Goal: Information Seeking & Learning: Check status

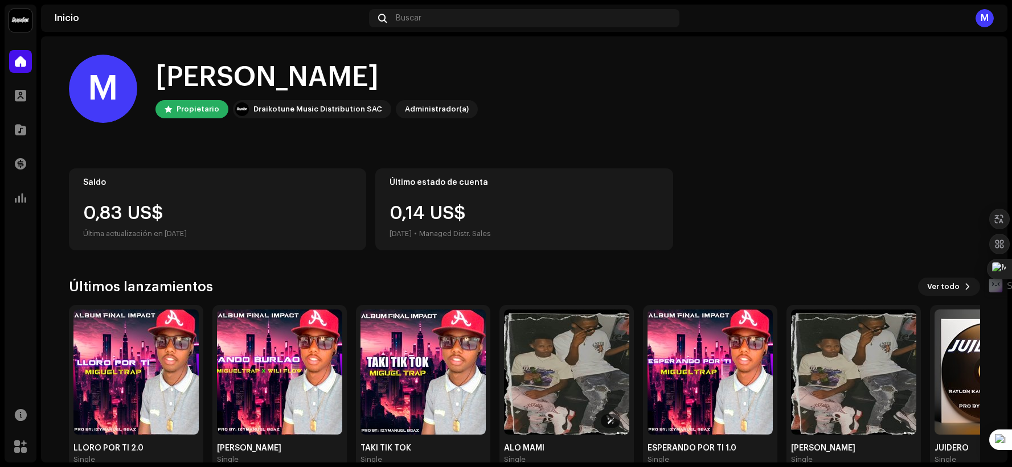
click at [545, 386] on img at bounding box center [566, 372] width 125 height 125
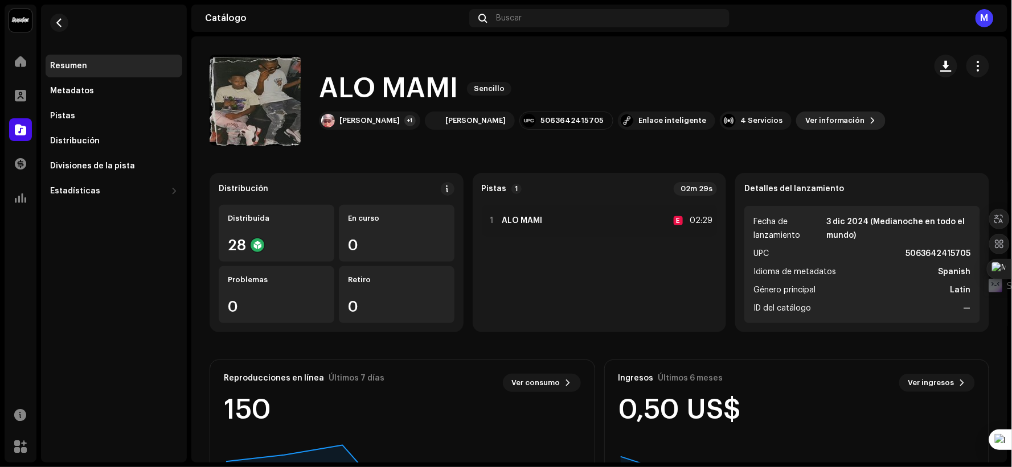
click at [807, 128] on span "Ver información" at bounding box center [835, 120] width 60 height 23
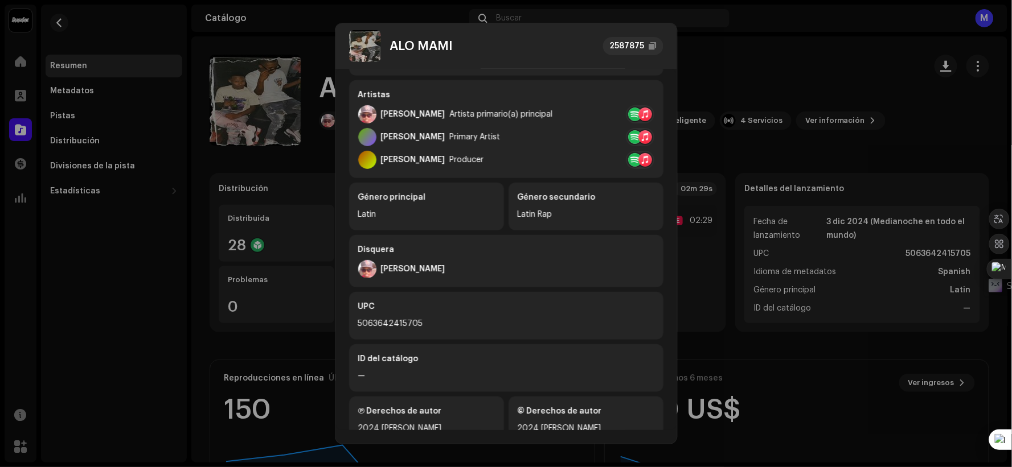
scroll to position [214, 0]
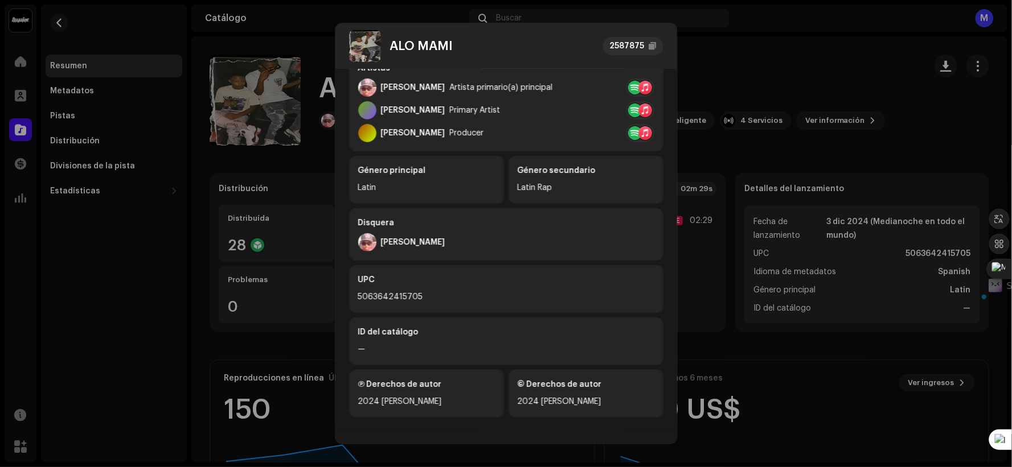
drag, startPoint x: 432, startPoint y: 403, endPoint x: 379, endPoint y: 397, distance: 53.2
click at [379, 397] on div "2024 [PERSON_NAME]" at bounding box center [426, 402] width 137 height 14
copy div "[PERSON_NAME]"
click at [405, 298] on div "5063642415705" at bounding box center [506, 297] width 296 height 14
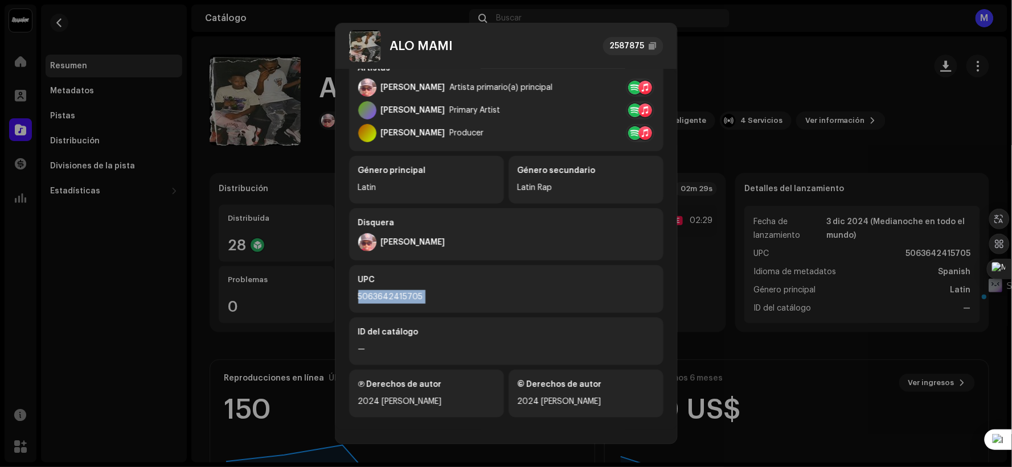
click at [405, 298] on div "5063642415705" at bounding box center [506, 297] width 296 height 14
copy div "5063642415705"
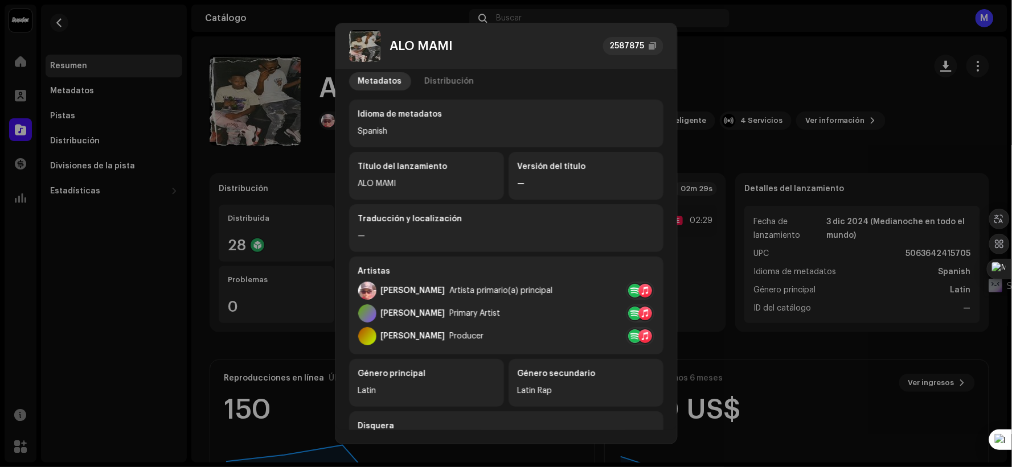
scroll to position [0, 0]
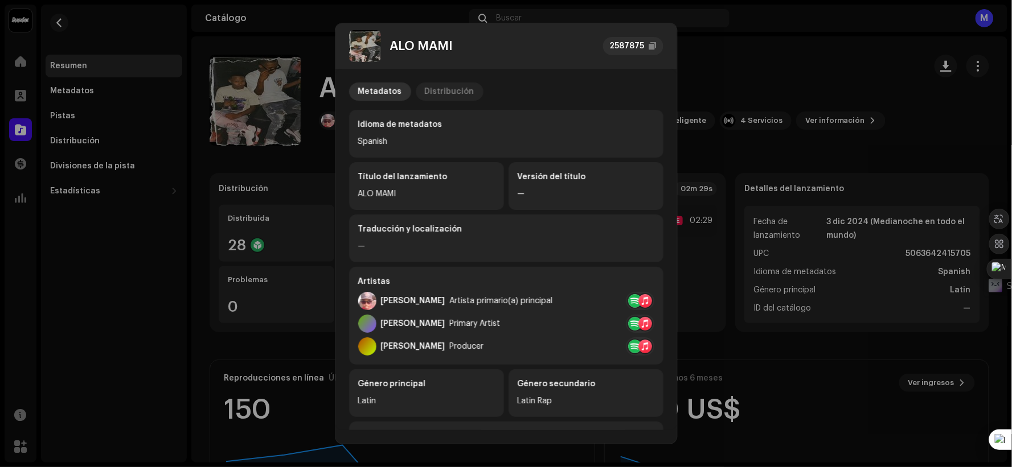
click at [437, 89] on div "Distribución" at bounding box center [450, 92] width 50 height 18
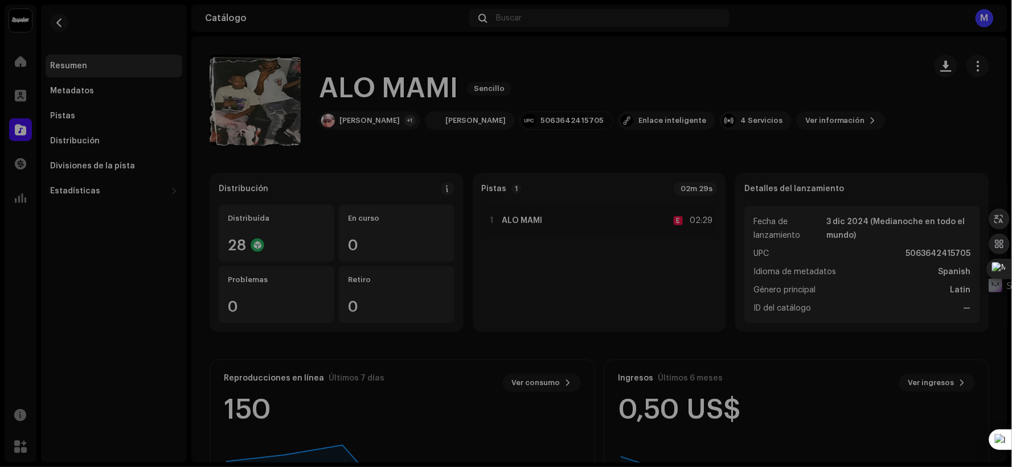
click at [697, 63] on div "ALO MAMI 2587875 Metadatos Distribución Fecha de lanzamiento [DATE] (Medianoche…" at bounding box center [506, 233] width 1012 height 467
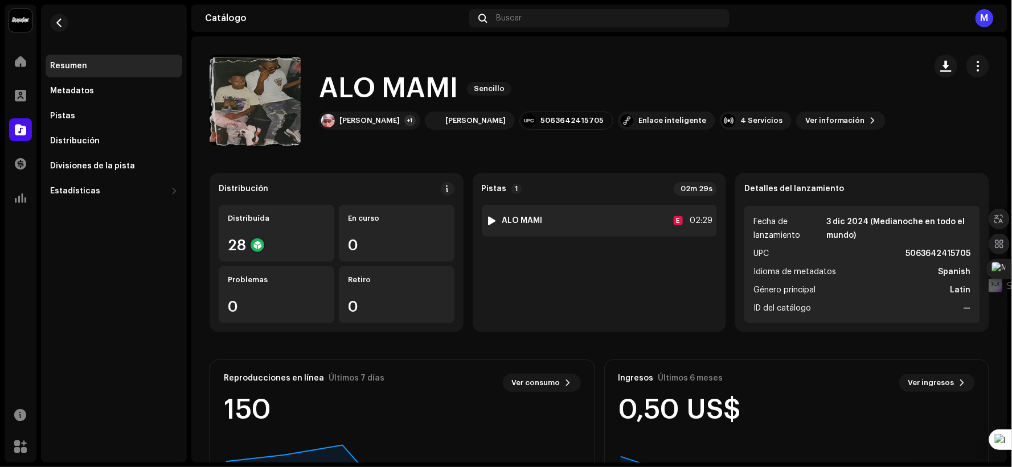
click at [516, 219] on strong "ALO MAMI" at bounding box center [522, 220] width 40 height 9
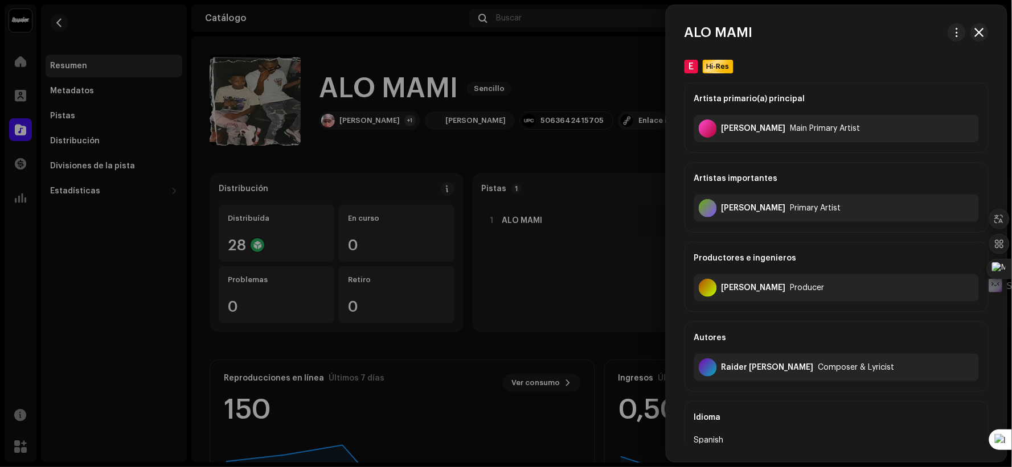
click at [799, 325] on div "Autores" at bounding box center [836, 338] width 285 height 32
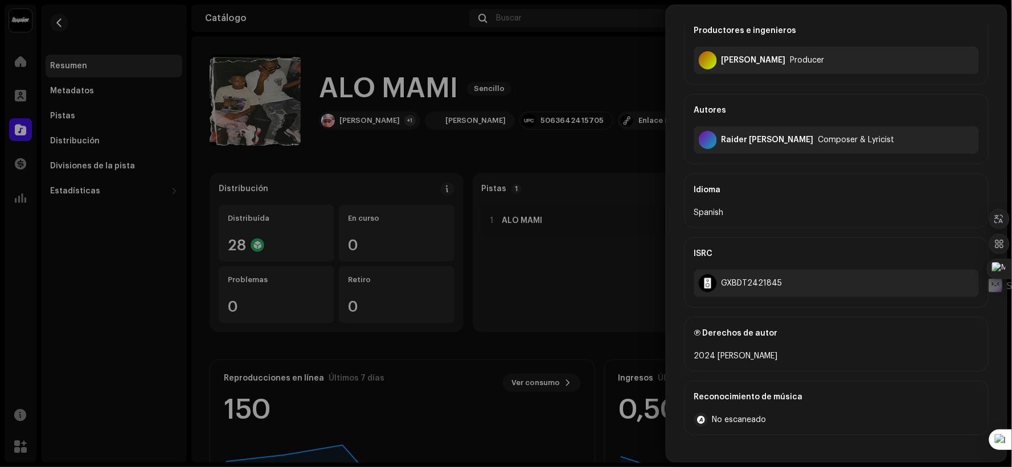
scroll to position [253, 0]
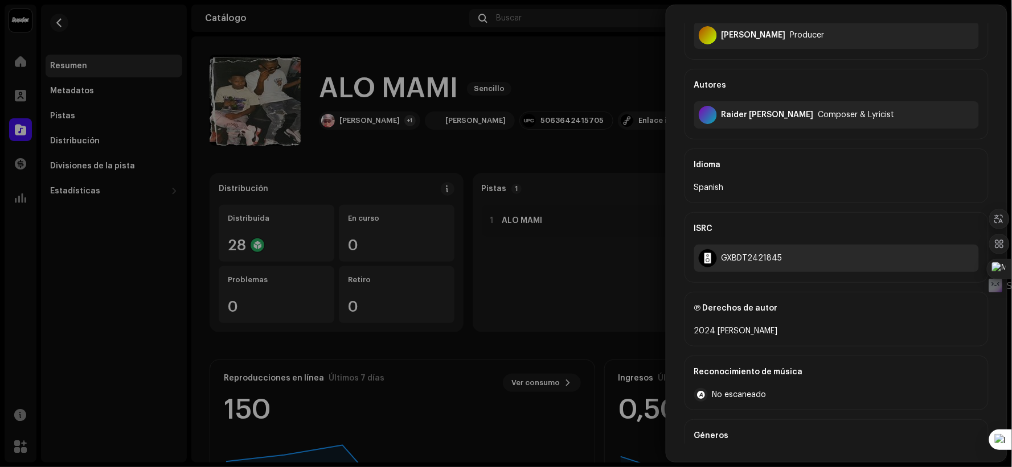
click at [783, 258] on div "GXBDT2421845" at bounding box center [836, 258] width 285 height 27
copy div "GXBDT2421845"
click at [776, 258] on div "GXBDT2421845" at bounding box center [751, 258] width 61 height 9
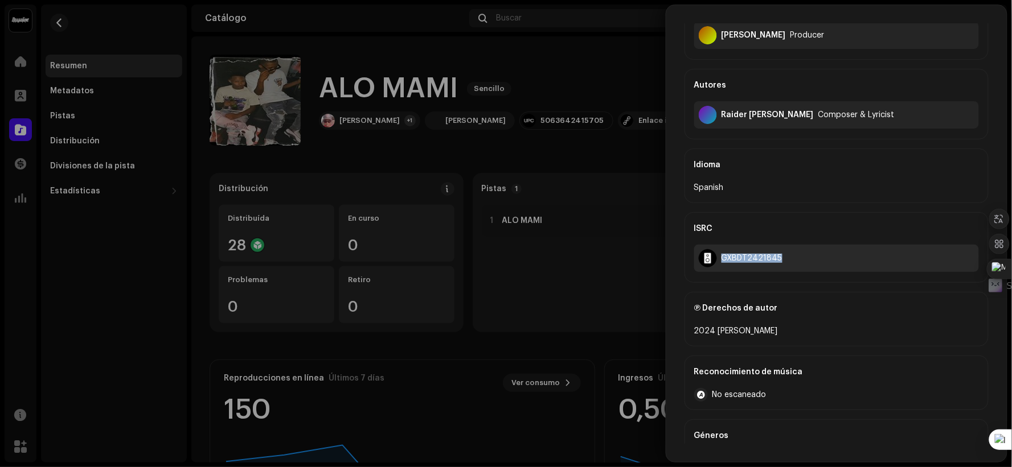
click at [776, 258] on div "GXBDT2421845" at bounding box center [751, 258] width 61 height 9
click at [530, 354] on div at bounding box center [506, 233] width 1012 height 467
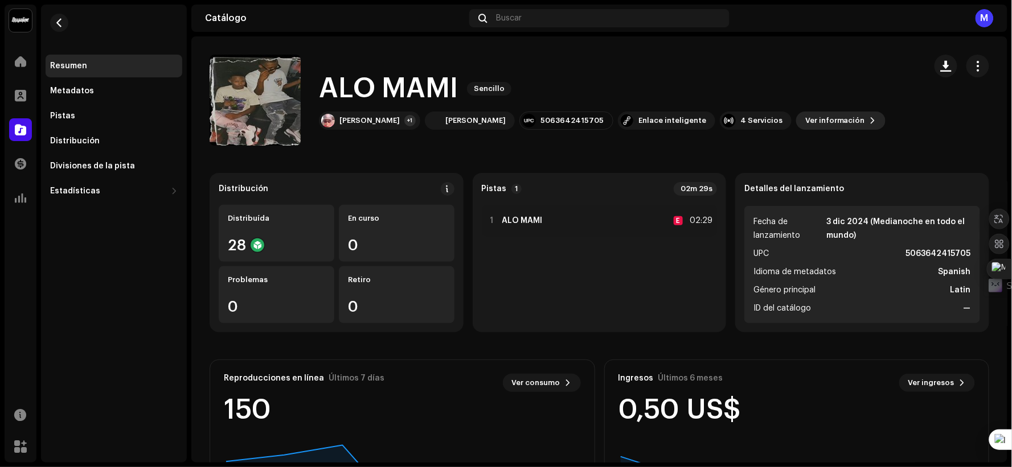
click at [805, 122] on span "Ver información" at bounding box center [835, 120] width 60 height 23
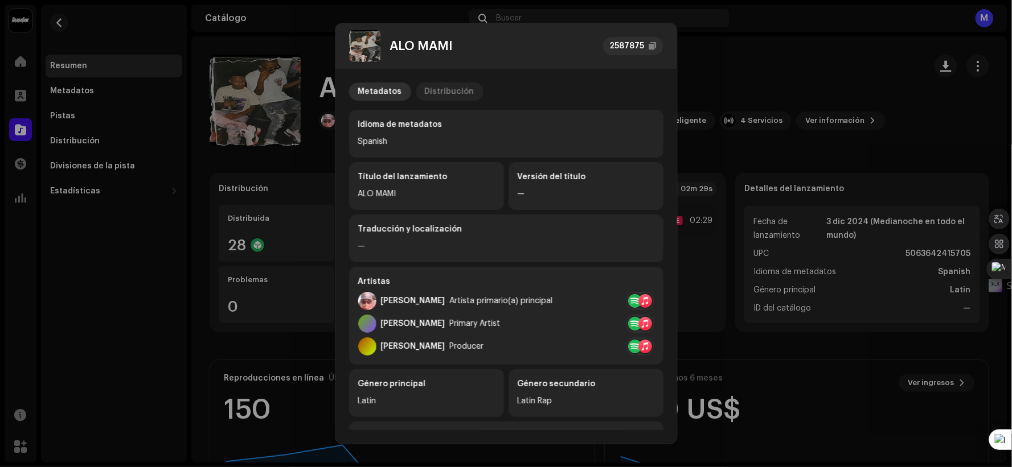
click at [454, 99] on div "Distribución" at bounding box center [450, 92] width 50 height 18
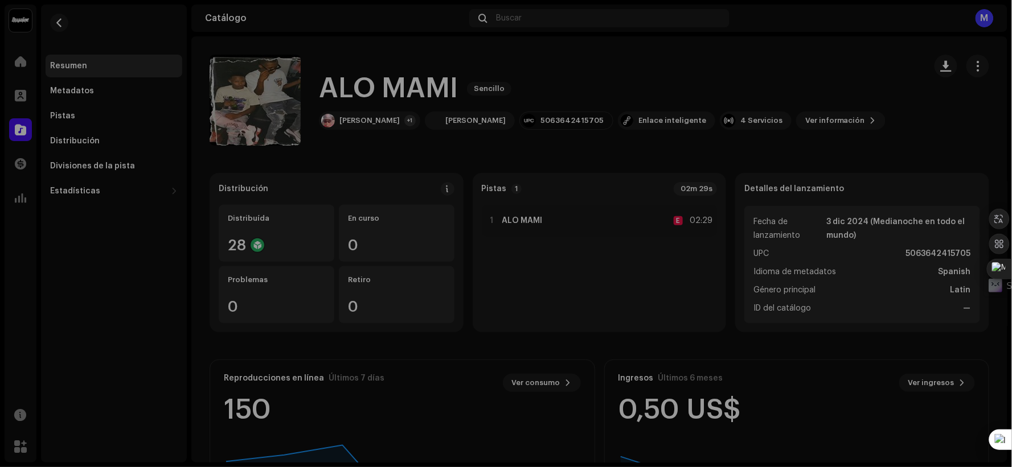
click at [743, 64] on div "ALO MAMI 2587875 Metadatos Distribución Fecha de lanzamiento [DATE] (Medianoche…" at bounding box center [506, 233] width 1012 height 467
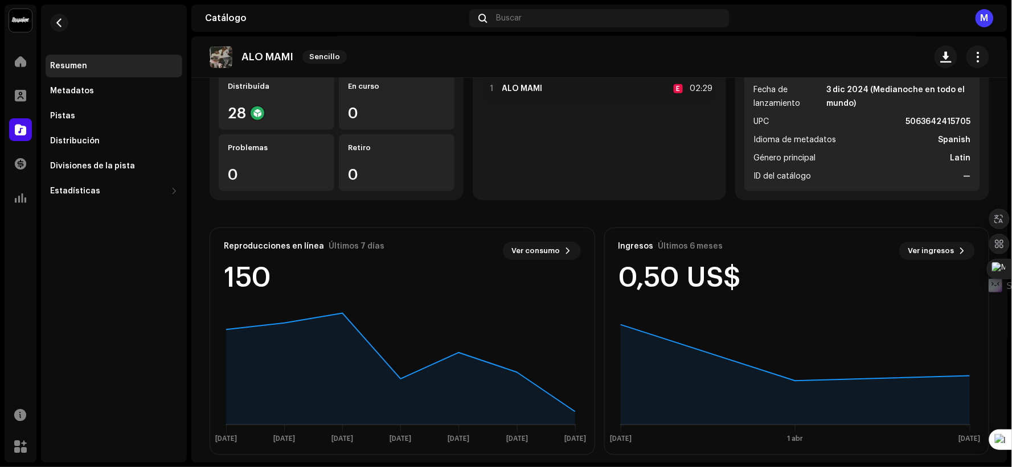
scroll to position [143, 0]
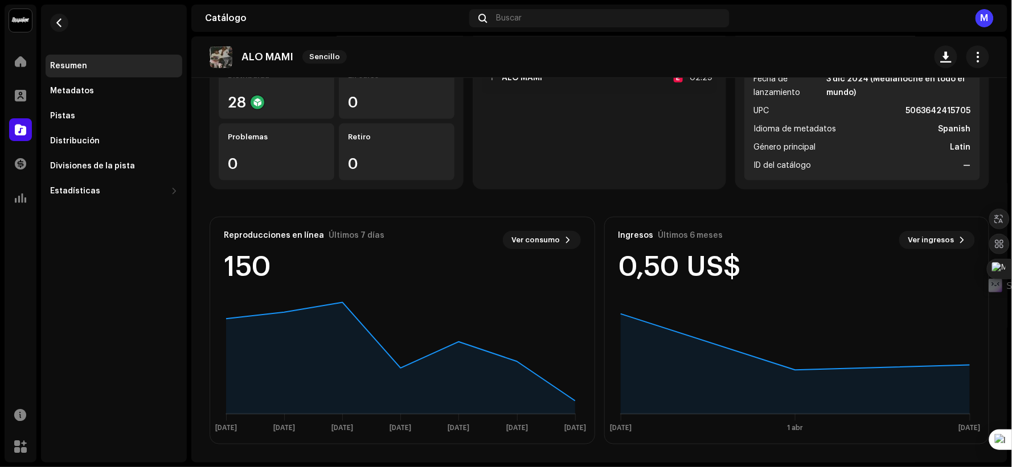
click at [936, 105] on re-o-release-hero "ALO MAMI Sencillo ALO MAMI Sencillo [PERSON_NAME] +1 [PERSON_NAME] 506364241570…" at bounding box center [599, 81] width 816 height 91
click at [935, 105] on re-o-release-hero "ALO MAMI Sencillo ALO MAMI Sencillo [PERSON_NAME] +1 [PERSON_NAME] 506364241570…" at bounding box center [599, 81] width 816 height 91
drag, startPoint x: 935, startPoint y: 105, endPoint x: 930, endPoint y: 110, distance: 7.3
click at [930, 109] on re-o-release-hero "ALO MAMI Sencillo ALO MAMI Sencillo [PERSON_NAME] +1 [PERSON_NAME] 506364241570…" at bounding box center [599, 81] width 816 height 91
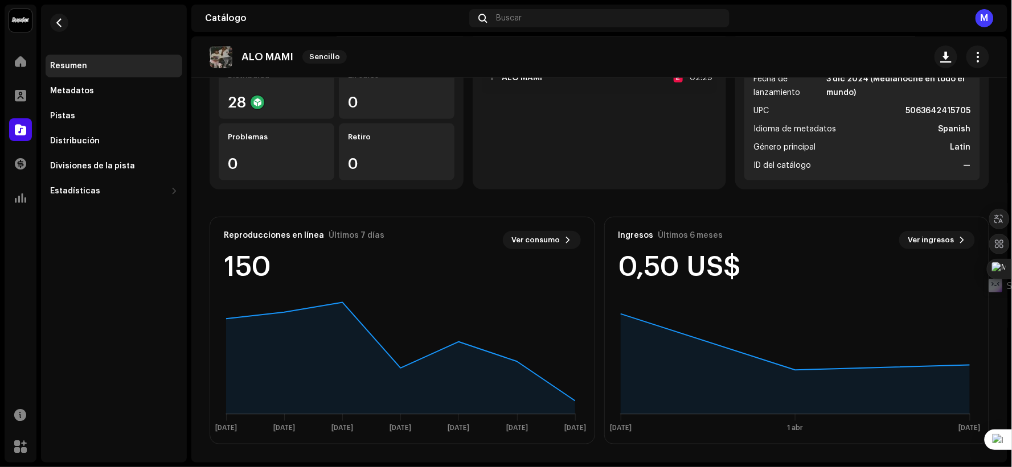
click at [930, 110] on re-o-release-hero "ALO MAMI Sencillo ALO MAMI Sencillo [PERSON_NAME] +1 [PERSON_NAME] 506364241570…" at bounding box center [599, 81] width 816 height 91
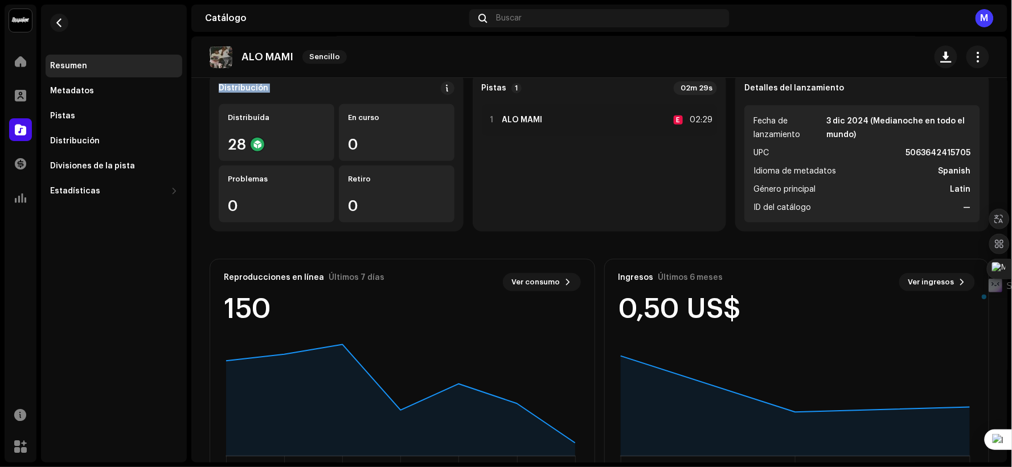
scroll to position [100, 0]
drag, startPoint x: 951, startPoint y: 153, endPoint x: 896, endPoint y: 154, distance: 54.7
click at [896, 154] on ul "Fecha de lanzamiento [DATE] (Medianoche en todo el mundo) UPC 5063642415705 Idi…" at bounding box center [862, 164] width 236 height 117
copy strong "5063642415705"
click at [978, 20] on div "M" at bounding box center [984, 18] width 18 height 18
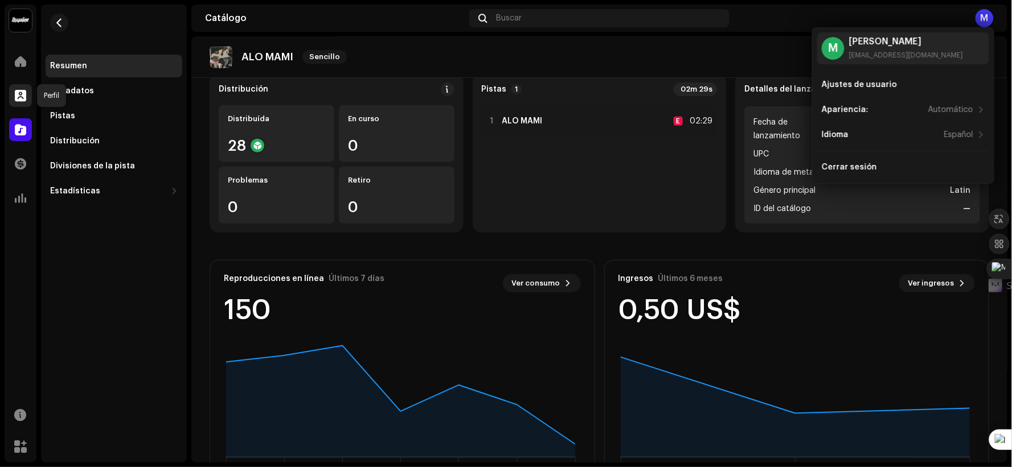
click at [28, 104] on div at bounding box center [20, 95] width 23 height 23
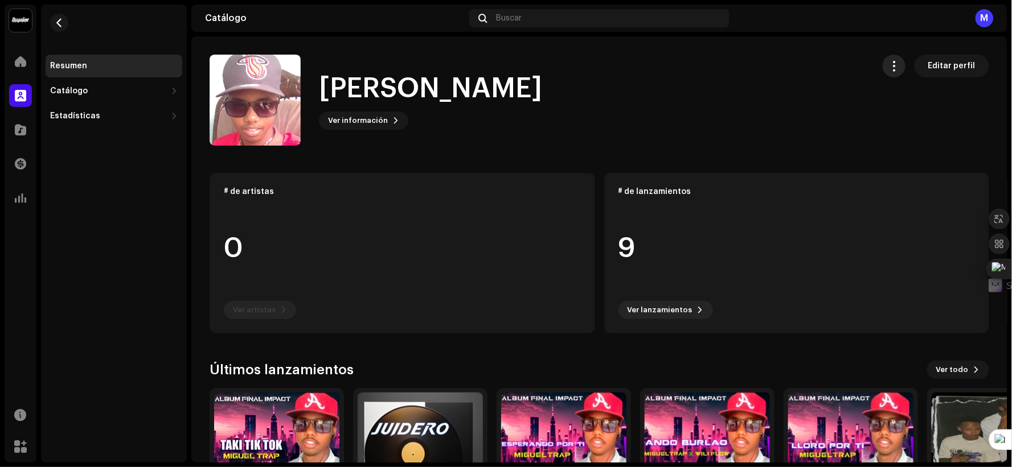
click at [893, 63] on span "button" at bounding box center [894, 65] width 11 height 9
click at [910, 116] on span "Copiar ID" at bounding box center [907, 116] width 37 height 9
click at [889, 63] on span "button" at bounding box center [894, 65] width 11 height 9
click at [377, 118] on span "Ver información" at bounding box center [358, 120] width 60 height 23
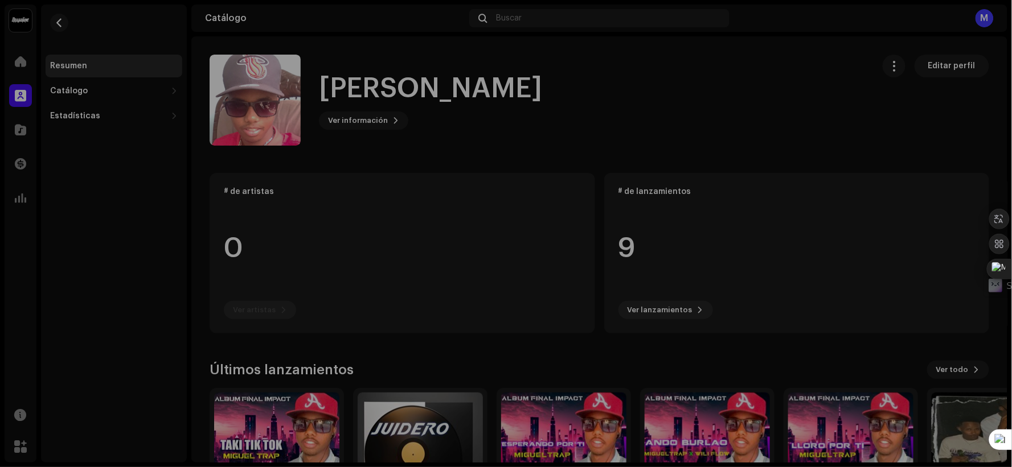
click at [661, 128] on div "[PERSON_NAME] TRAP 866228 Descripción —" at bounding box center [506, 233] width 1012 height 467
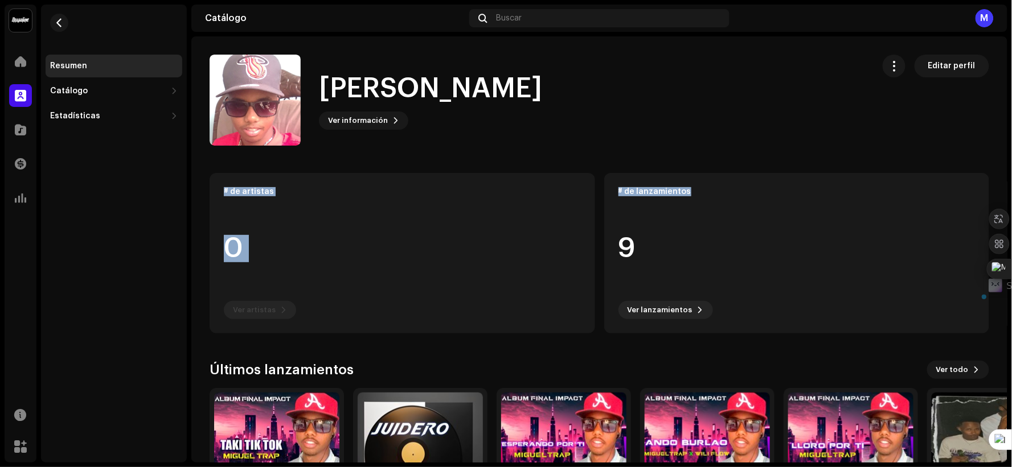
drag, startPoint x: 1011, startPoint y: 112, endPoint x: 1010, endPoint y: 186, distance: 74.0
click at [1010, 186] on div "[PERSON_NAME] Inicio Perfil Catálogo Transacciones Estadísticas Recursos Mercad…" at bounding box center [506, 233] width 1012 height 467
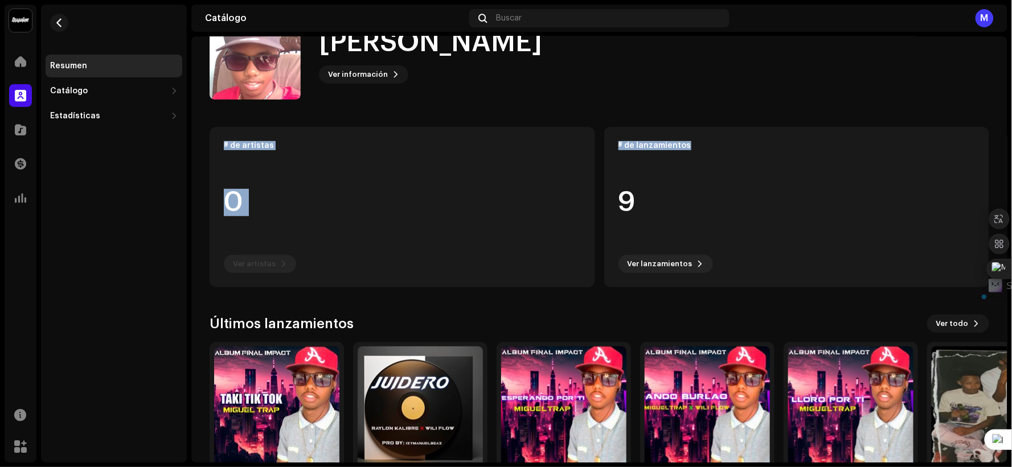
scroll to position [107, 0]
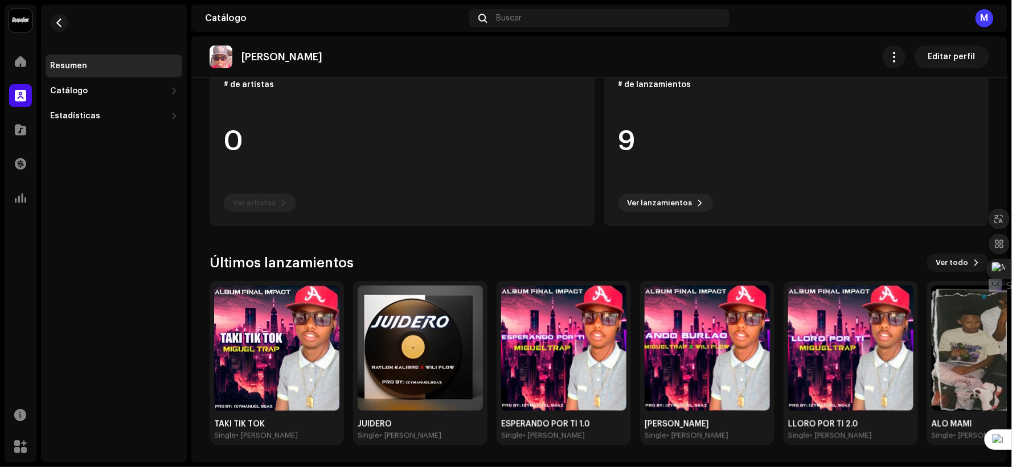
click at [494, 264] on div "Últimos lanzamientos Ver todo" at bounding box center [599, 263] width 779 height 18
click at [22, 134] on span at bounding box center [20, 129] width 11 height 9
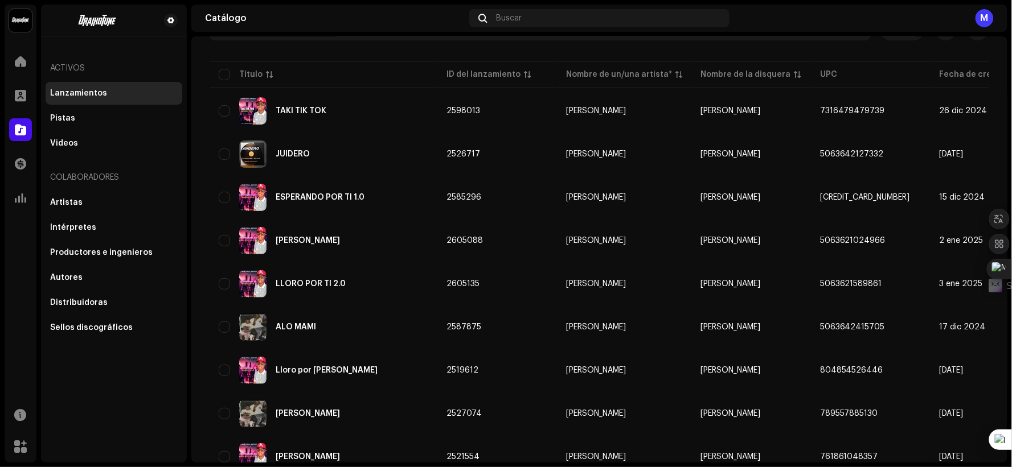
scroll to position [89, 0]
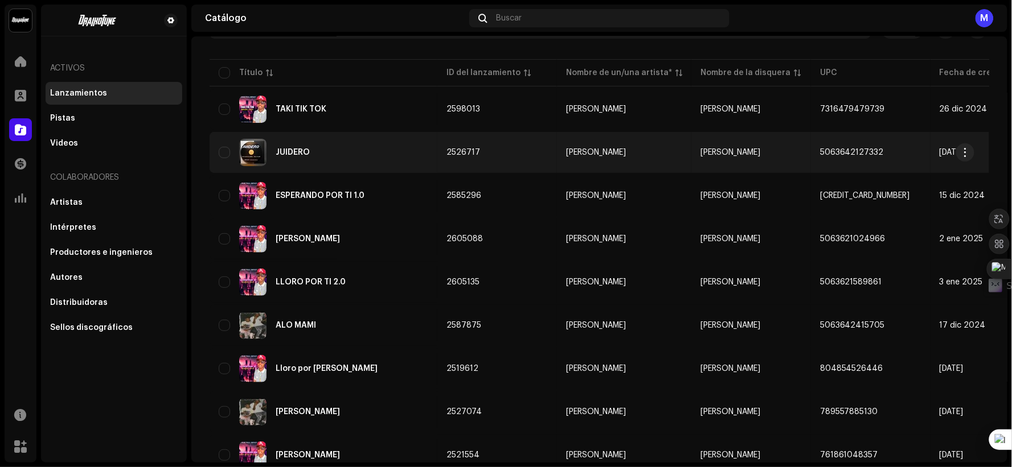
click at [293, 149] on div "JUIDERO" at bounding box center [293, 153] width 34 height 8
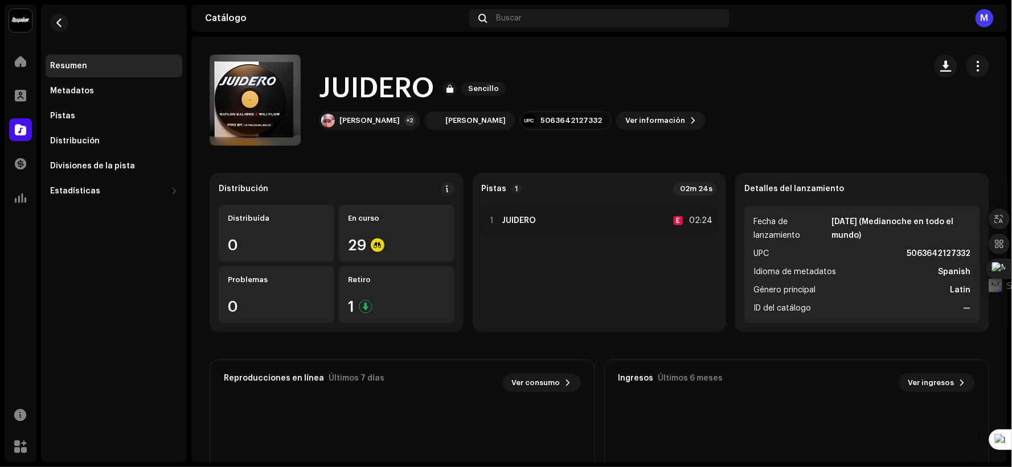
drag, startPoint x: 1011, startPoint y: 118, endPoint x: 1011, endPoint y: 101, distance: 17.1
click at [1011, 101] on div at bounding box center [1011, 233] width 1 height 467
click at [450, 192] on button at bounding box center [448, 189] width 14 height 14
click at [855, 110] on div "Directrices de la PSD sobre el plazo de transmisión Solemos transmitir sus lanz…" at bounding box center [506, 233] width 1012 height 467
click at [377, 297] on div "Retiro 1" at bounding box center [397, 294] width 116 height 57
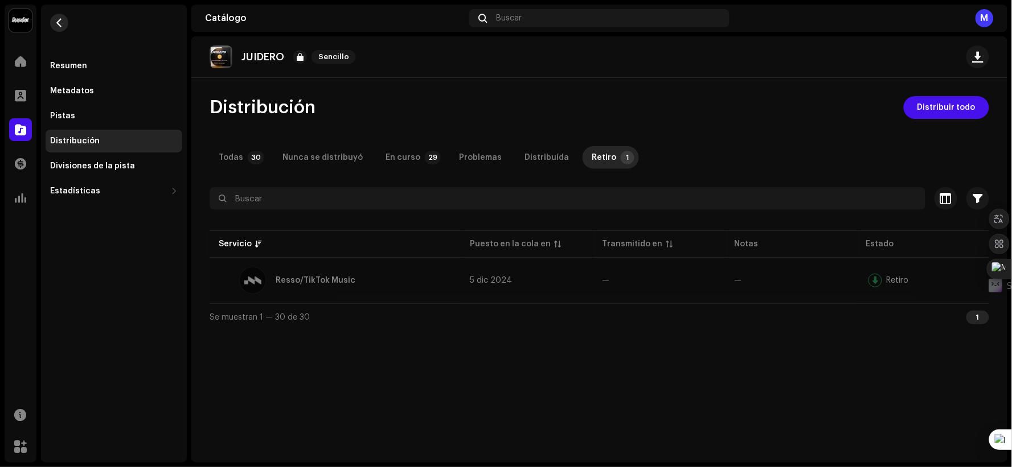
click at [63, 19] on span "button" at bounding box center [59, 22] width 9 height 9
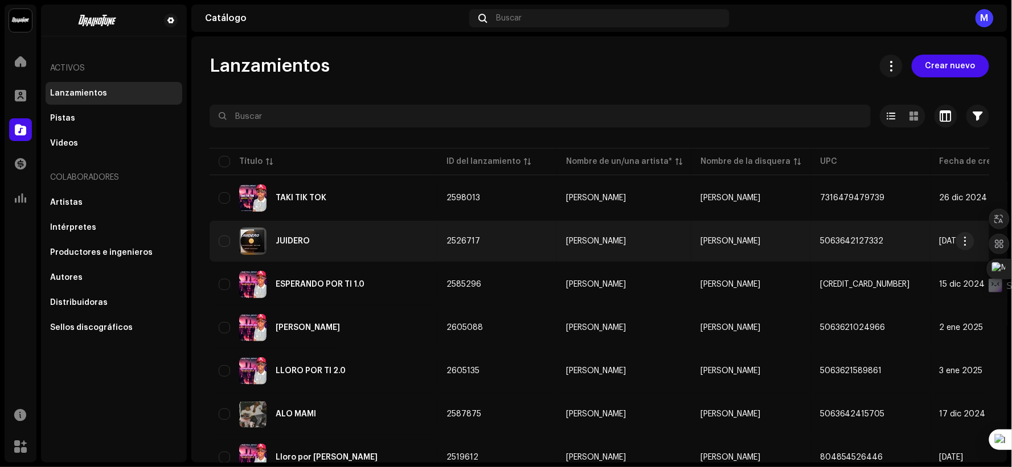
click at [339, 239] on div "JUIDERO" at bounding box center [324, 241] width 210 height 27
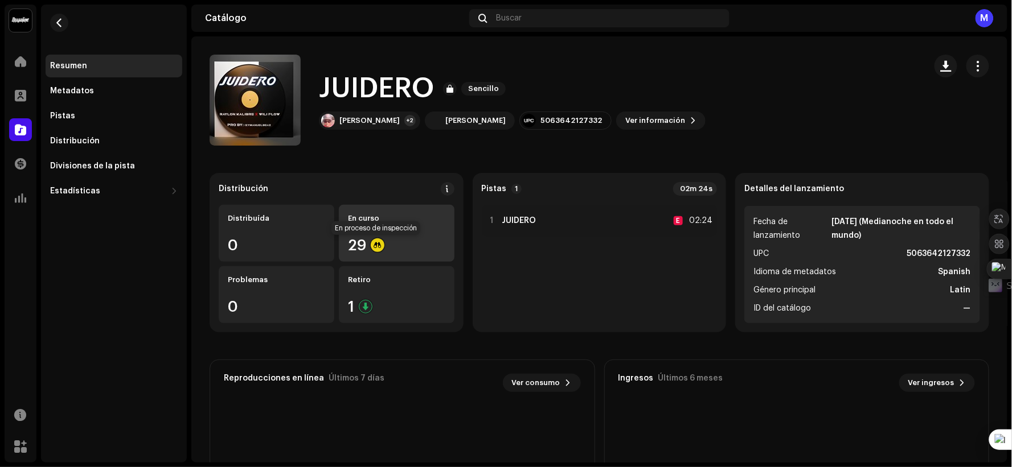
click at [374, 249] on div at bounding box center [378, 246] width 14 height 14
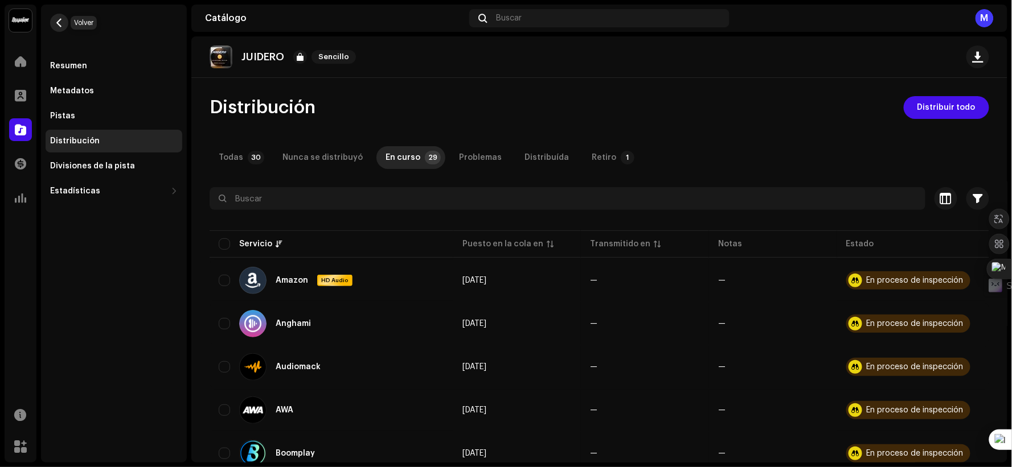
click at [57, 22] on span "button" at bounding box center [59, 22] width 9 height 9
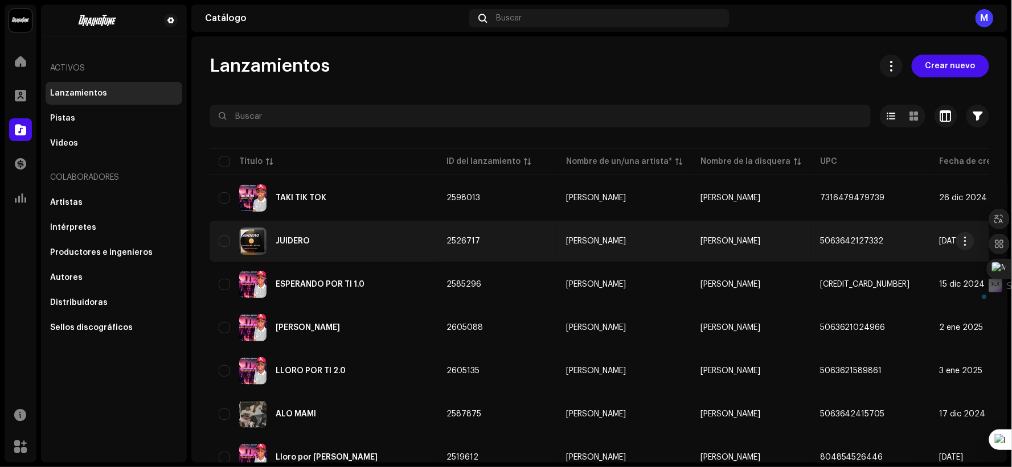
drag, startPoint x: 479, startPoint y: 238, endPoint x: 441, endPoint y: 239, distance: 38.2
click at [441, 239] on td "2526717" at bounding box center [497, 241] width 120 height 41
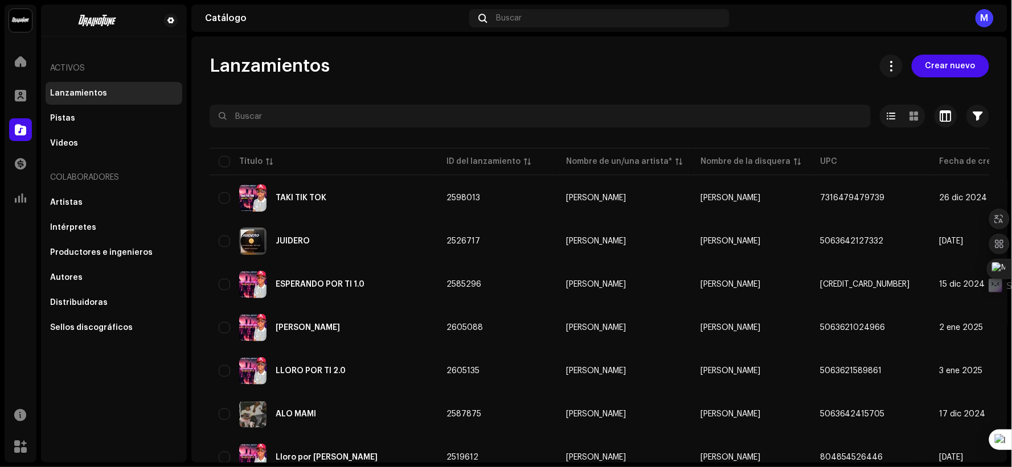
drag, startPoint x: 511, startPoint y: 161, endPoint x: 430, endPoint y: 53, distance: 135.4
click at [430, 53] on div "Lanzamientos Crear nuevo Seleccionado 0 Opciones Filtros Estado de distribución…" at bounding box center [599, 249] width 816 height 426
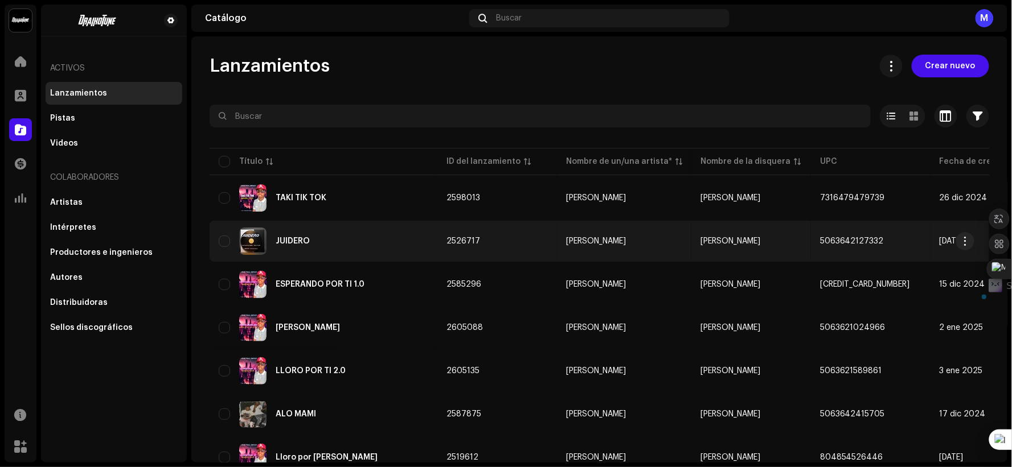
drag, startPoint x: 481, startPoint y: 241, endPoint x: 446, endPoint y: 241, distance: 34.7
click at [446, 241] on td "2526717" at bounding box center [497, 241] width 120 height 41
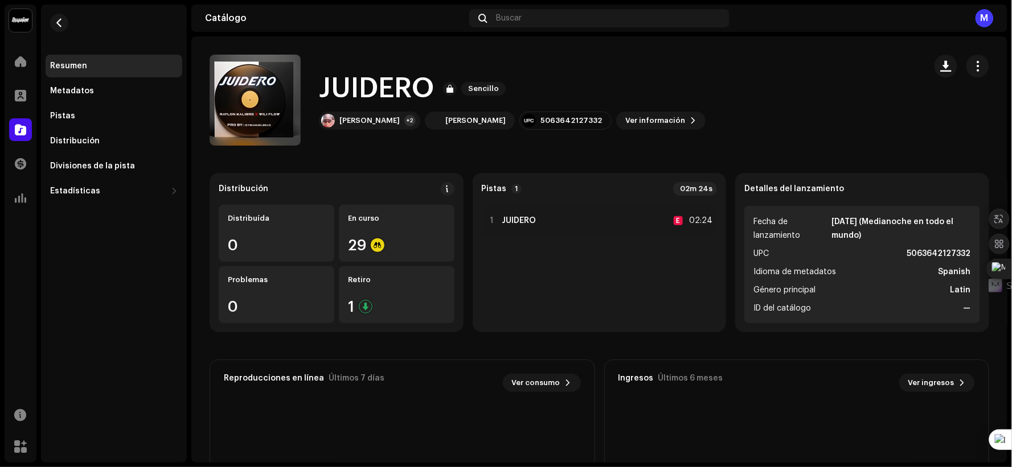
drag, startPoint x: 1009, startPoint y: 89, endPoint x: 1009, endPoint y: 121, distance: 31.3
click at [1009, 121] on div "[PERSON_NAME] Inicio Perfil Catálogo Transacciones Estadísticas Recursos Mercad…" at bounding box center [506, 233] width 1012 height 467
click at [616, 115] on button "Ver información" at bounding box center [660, 121] width 89 height 18
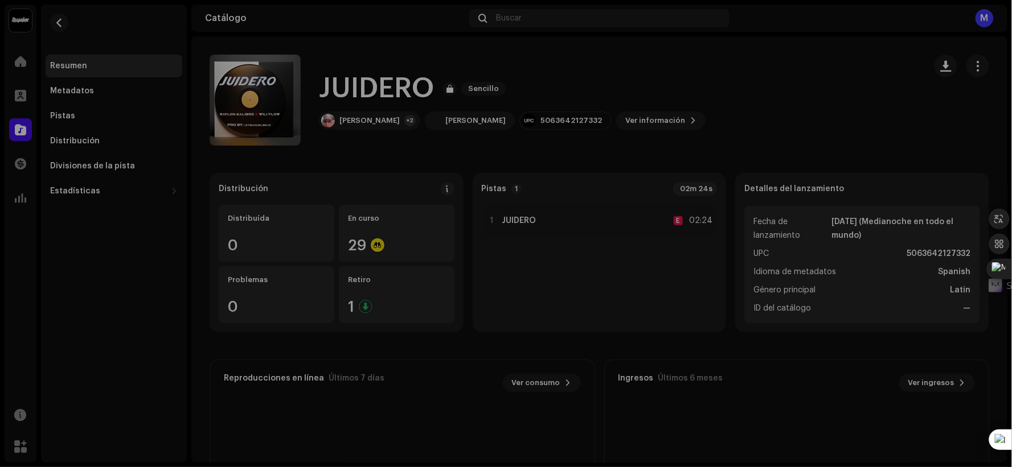
click at [686, 108] on div "JUIDERO 2526717 Metadatos Distribución Idioma de metadatos Spanish Título del l…" at bounding box center [506, 233] width 1012 height 467
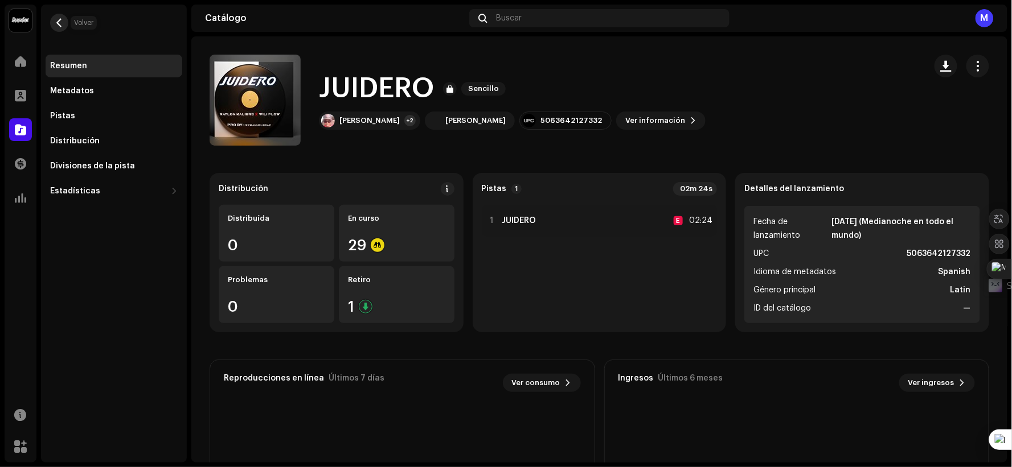
click at [52, 20] on button "button" at bounding box center [59, 23] width 18 height 18
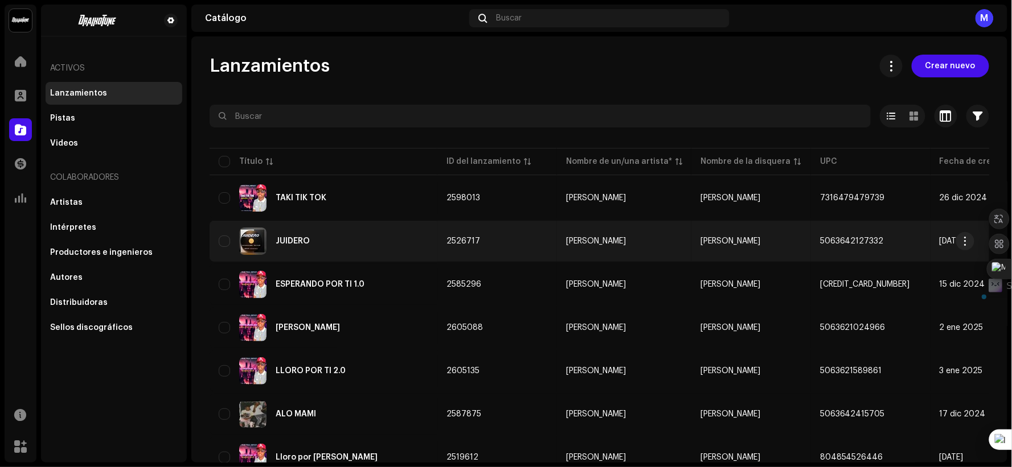
copy span "2526717"
drag, startPoint x: 478, startPoint y: 241, endPoint x: 447, endPoint y: 239, distance: 31.4
click at [447, 239] on td "2526717" at bounding box center [497, 241] width 120 height 41
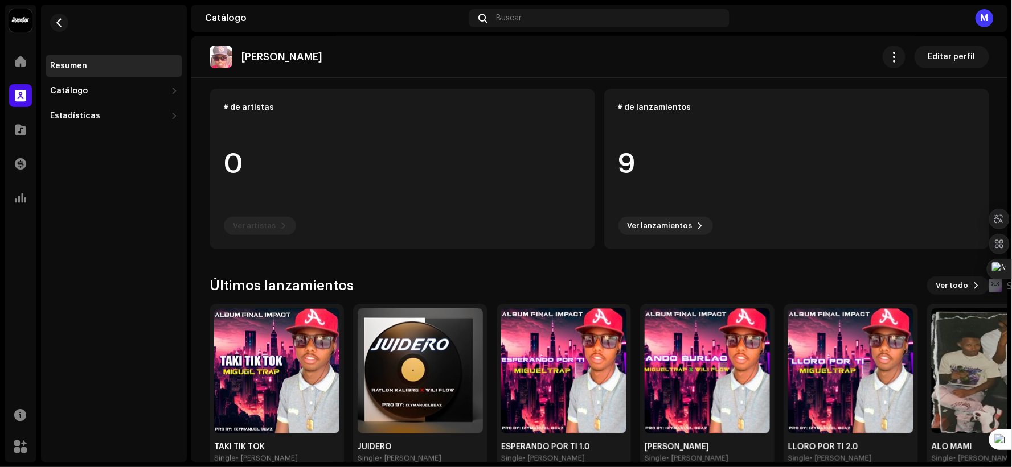
scroll to position [107, 0]
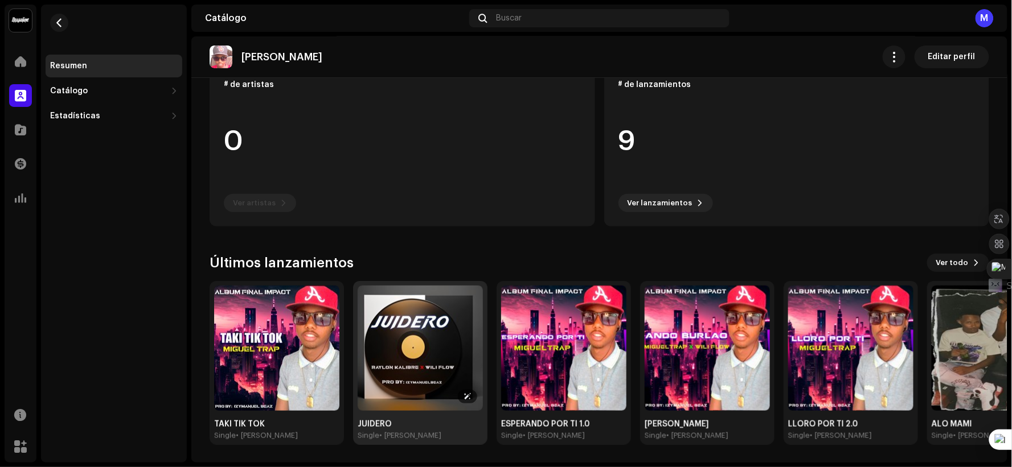
click at [374, 326] on img at bounding box center [420, 348] width 125 height 125
click at [392, 327] on img at bounding box center [420, 348] width 125 height 125
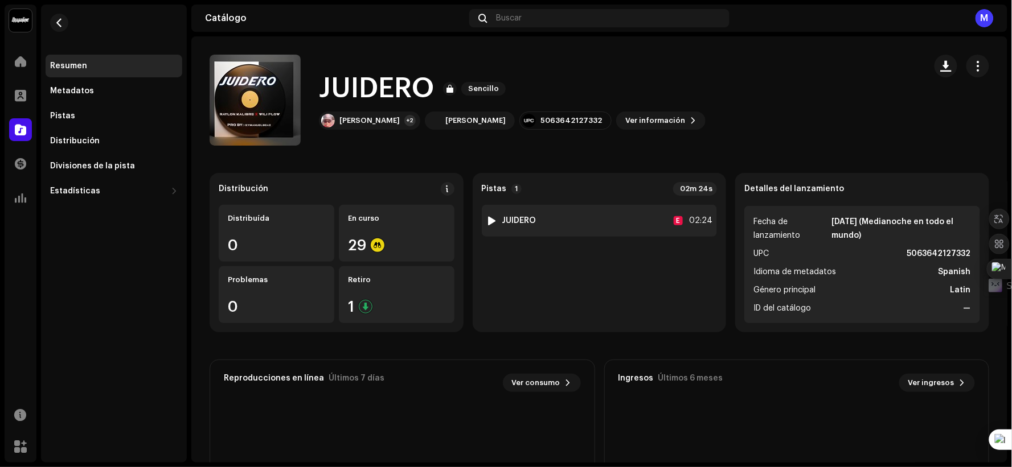
click at [509, 222] on strong "JUIDERO" at bounding box center [519, 220] width 34 height 9
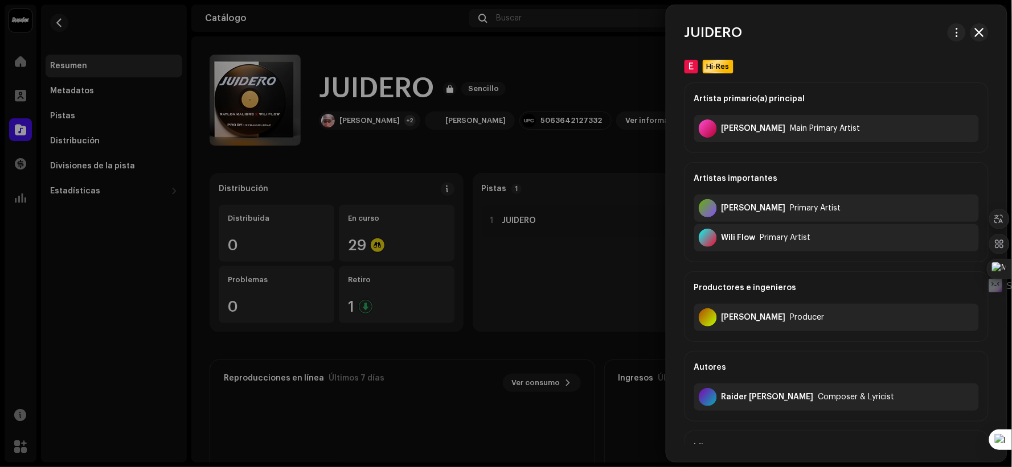
click at [931, 365] on div "Autores" at bounding box center [836, 368] width 285 height 32
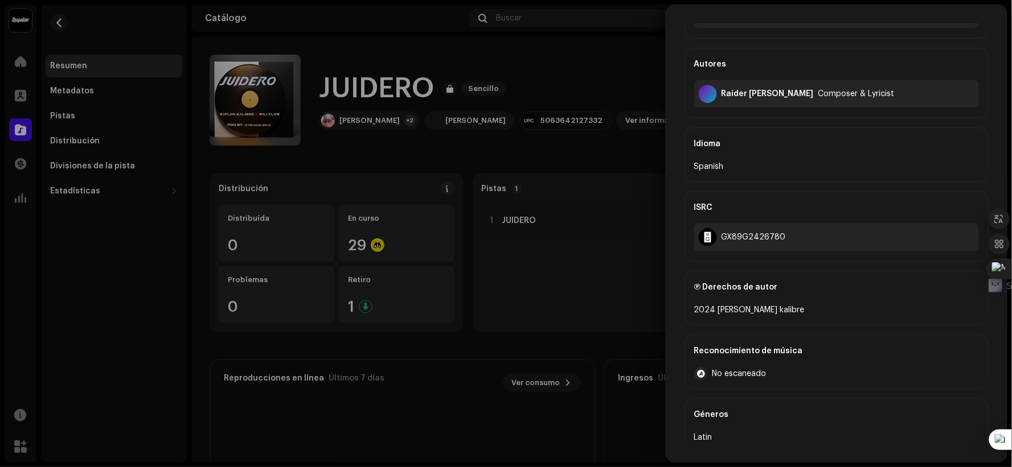
scroll to position [393, 0]
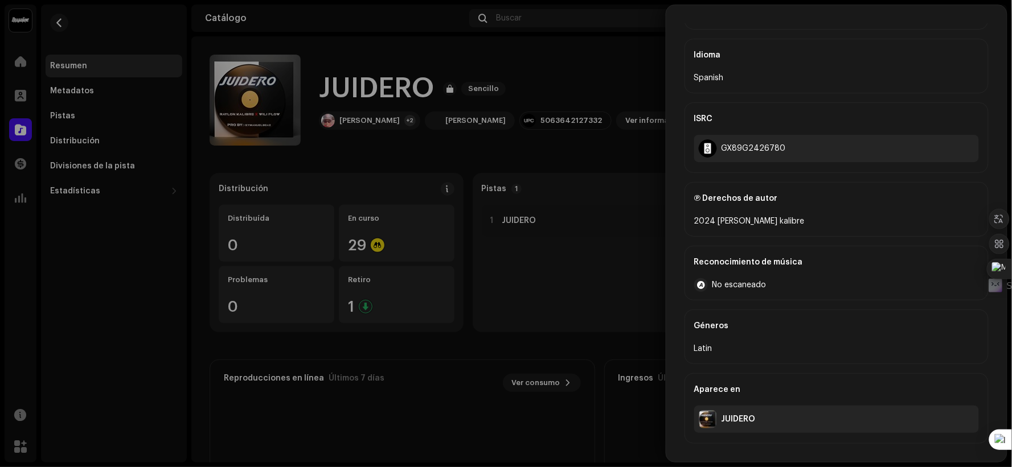
click at [746, 417] on div "JUIDERO" at bounding box center [738, 419] width 34 height 9
click at [717, 424] on div "JUIDERO" at bounding box center [836, 419] width 285 height 27
click at [712, 420] on img at bounding box center [708, 420] width 18 height 18
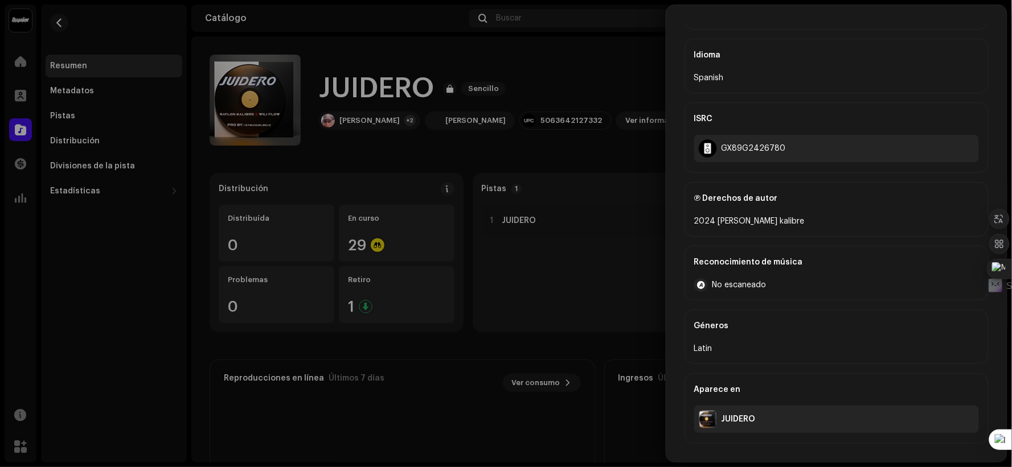
click at [712, 420] on img at bounding box center [708, 420] width 18 height 18
click at [770, 421] on div "JUIDERO" at bounding box center [836, 419] width 285 height 27
click at [770, 422] on div "JUIDERO" at bounding box center [836, 419] width 285 height 27
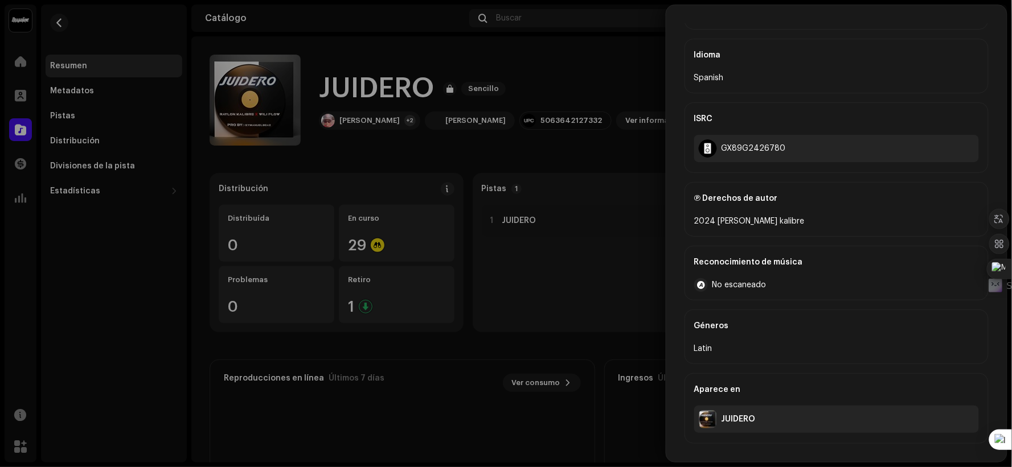
click at [770, 422] on div "JUIDERO" at bounding box center [836, 419] width 285 height 27
click at [722, 418] on div "JUIDERO" at bounding box center [738, 419] width 34 height 9
drag, startPoint x: 722, startPoint y: 418, endPoint x: 600, endPoint y: 363, distance: 134.5
click at [719, 418] on div "JUIDERO" at bounding box center [836, 419] width 285 height 27
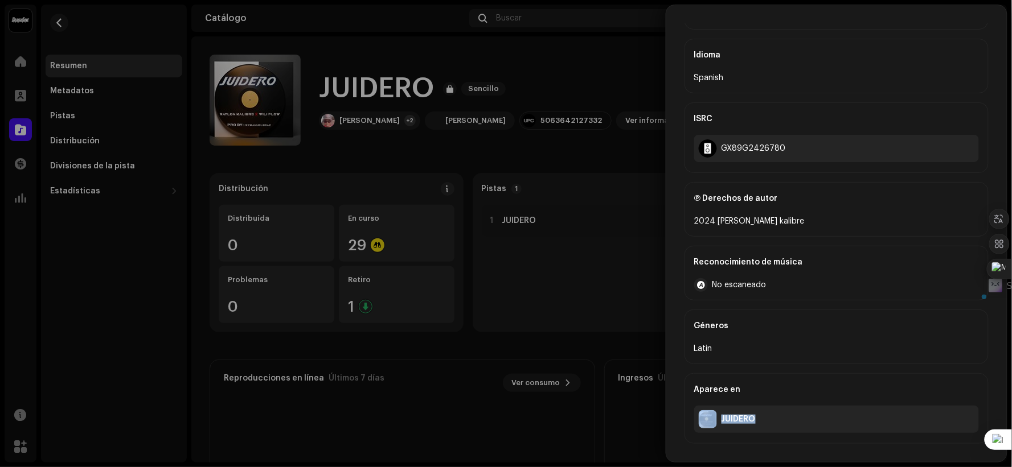
click at [610, 319] on div at bounding box center [506, 233] width 1012 height 467
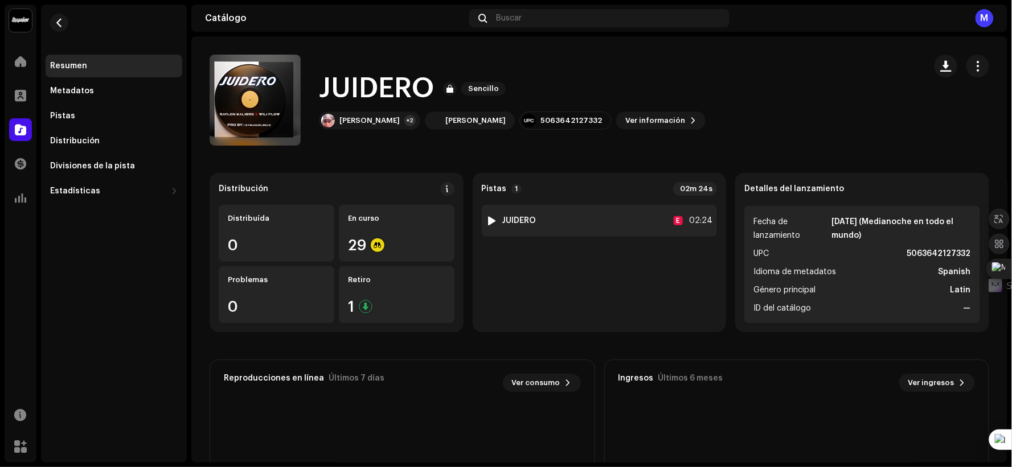
click at [618, 219] on div "1 JUIDERO E 02:24" at bounding box center [600, 221] width 236 height 32
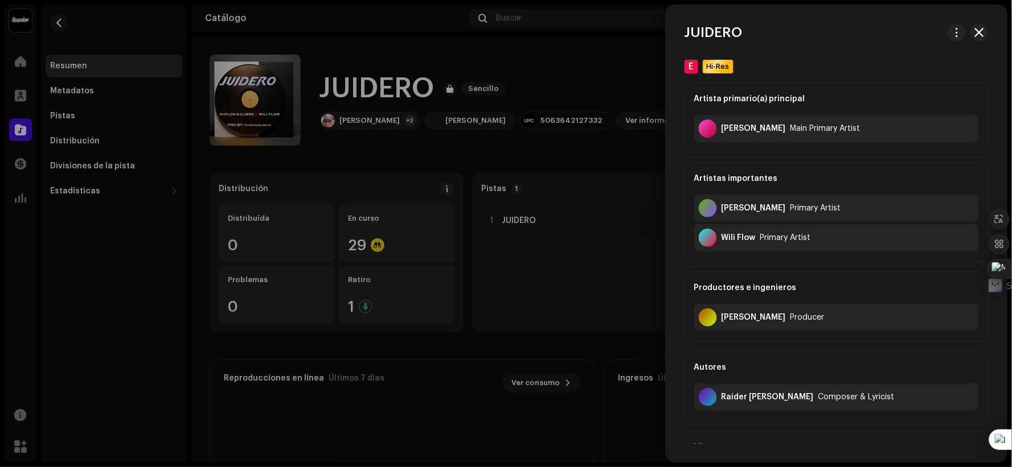
click at [838, 155] on div "Artista primario(a) principal [PERSON_NAME] Main Primary Artist Artistas import…" at bounding box center [836, 252] width 304 height 339
click at [975, 36] on span "button" at bounding box center [979, 32] width 9 height 9
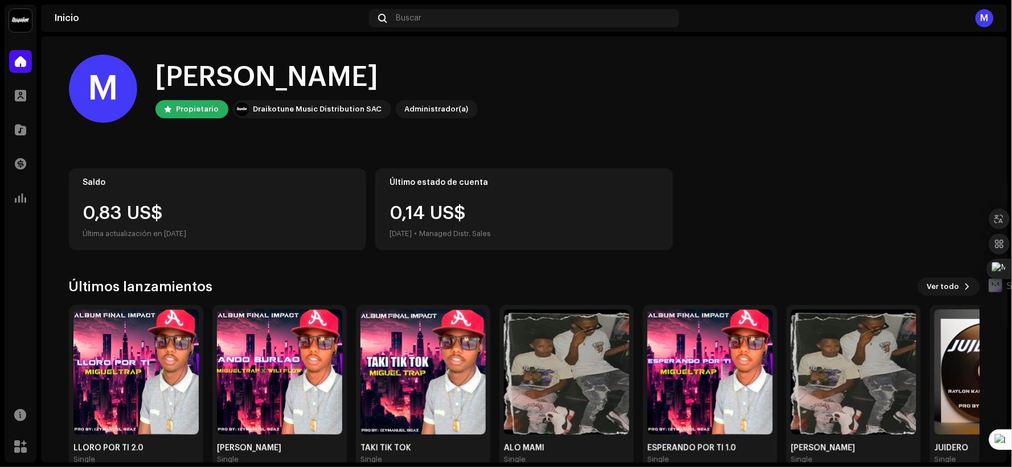
click at [730, 151] on div "M Hola, , Miguel Antonio Propietario Draikotune Music Distribution SAC Administ…" at bounding box center [524, 261] width 911 height 451
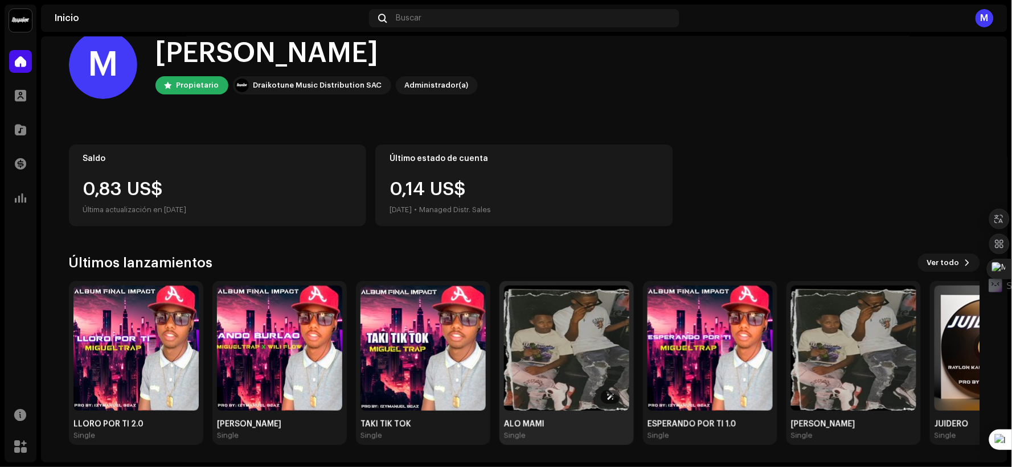
click at [564, 379] on img at bounding box center [566, 348] width 125 height 125
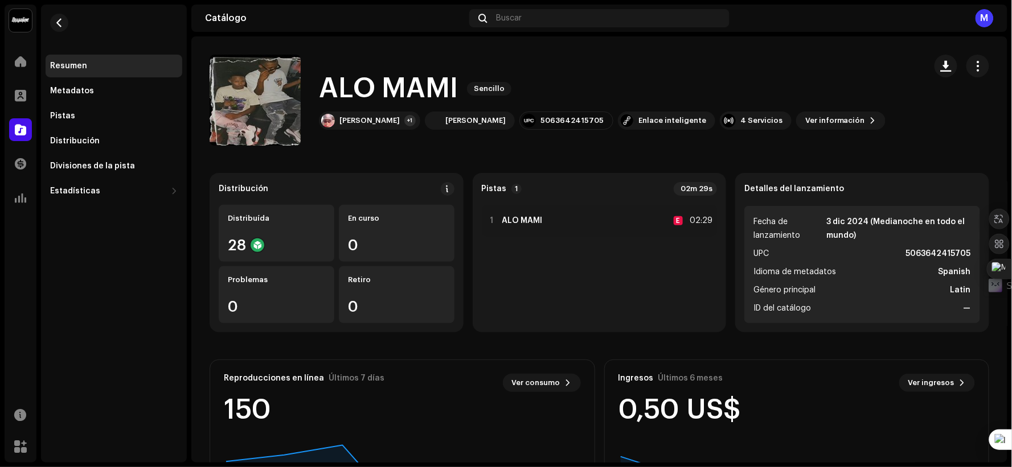
click at [891, 126] on div "ALO MAMI Sencillo MIGUEL TRAP +1 MIGUEL TRAP 5063642415705 Enlace inteligente 4…" at bounding box center [563, 100] width 707 height 91
click at [66, 21] on button "button" at bounding box center [59, 23] width 18 height 18
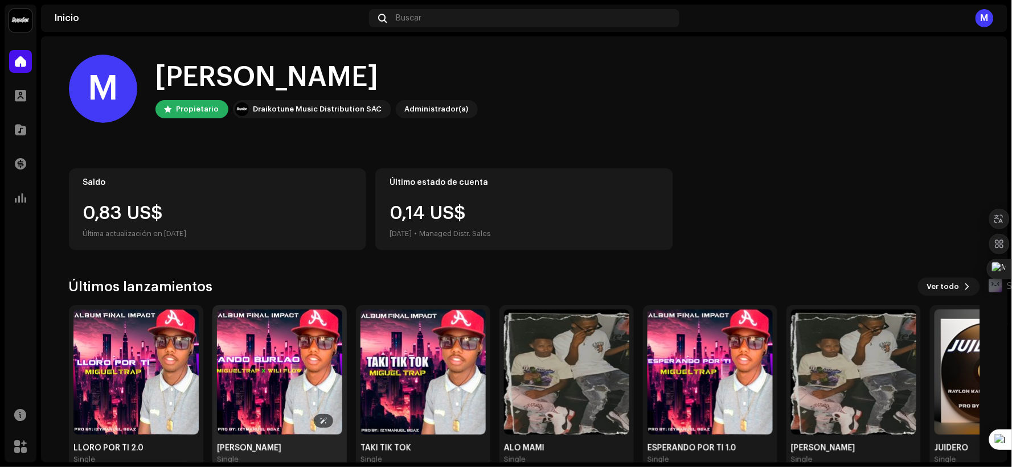
click at [323, 395] on img at bounding box center [279, 372] width 125 height 125
